Goal: Find specific page/section: Find specific page/section

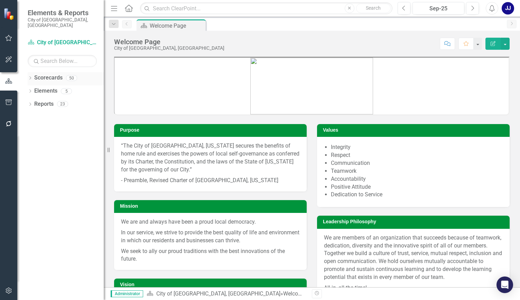
click at [30, 76] on div "Dropdown" at bounding box center [30, 79] width 5 height 6
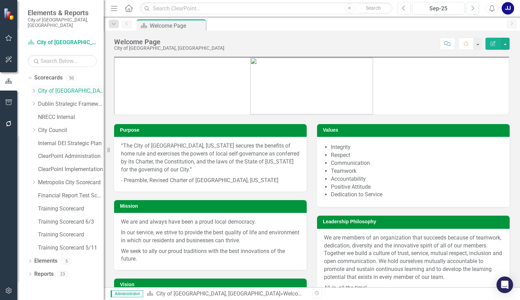
click at [31, 89] on icon "Dropdown" at bounding box center [33, 91] width 5 height 4
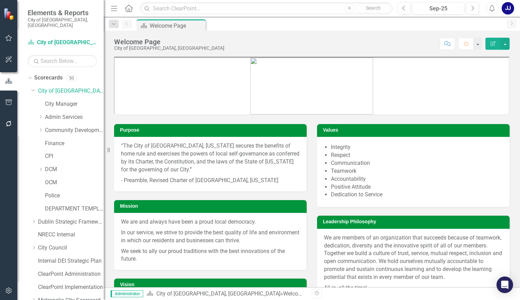
scroll to position [7, 0]
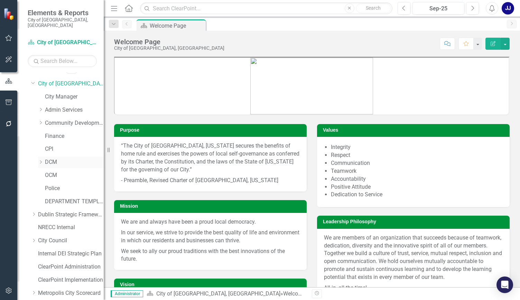
click at [40, 160] on icon "Dropdown" at bounding box center [40, 162] width 5 height 4
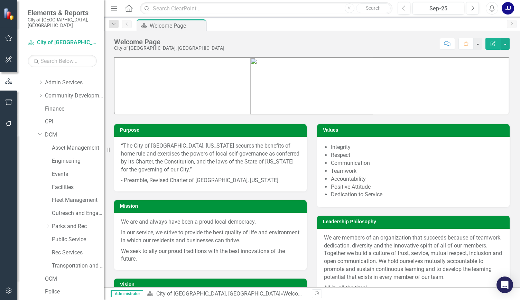
scroll to position [28, 0]
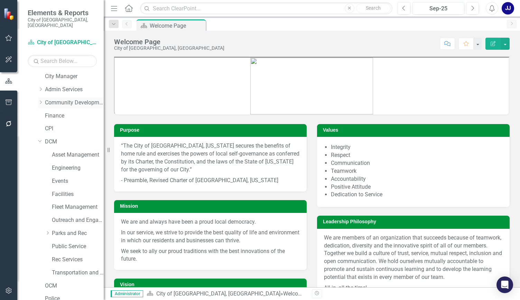
click at [44, 100] on div "Dropdown" at bounding box center [41, 103] width 7 height 6
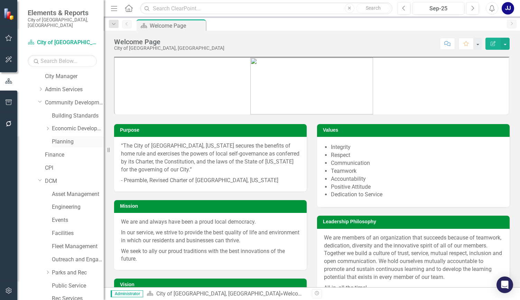
click at [66, 138] on link "Planning" at bounding box center [78, 142] width 52 height 8
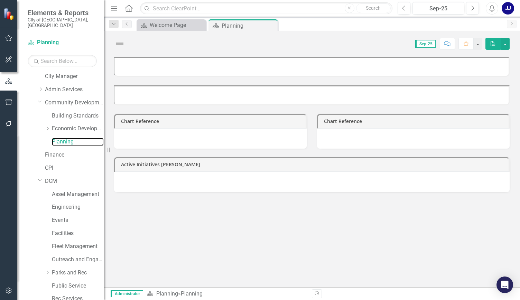
scroll to position [263, 0]
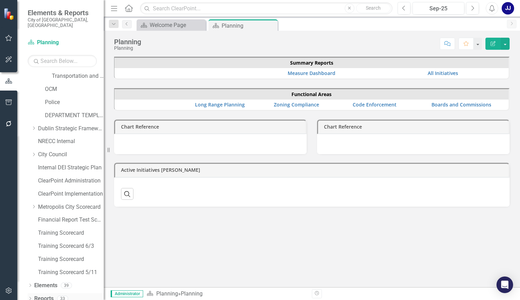
click at [37, 295] on link "Reports" at bounding box center [43, 299] width 19 height 8
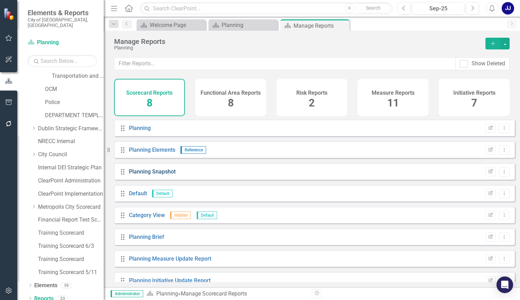
click at [140, 174] on link "Planning Snapshot" at bounding box center [152, 171] width 47 height 7
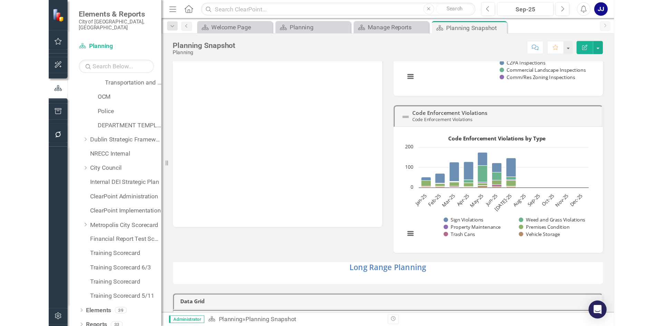
scroll to position [548, 0]
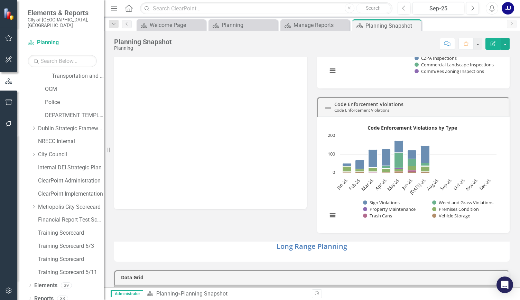
drag, startPoint x: 519, startPoint y: 219, endPoint x: 268, endPoint y: 212, distance: 250.9
click at [268, 212] on div "Planning Cases Chart Reference Loading... Chart Reference Loading... Total CZPA…" at bounding box center [312, 2] width 406 height 462
